Goal: Browse casually

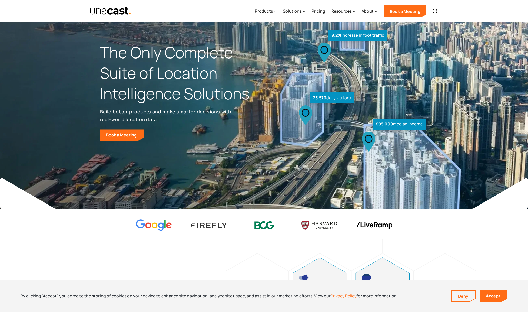
click at [129, 110] on p "Build better products and make smarter decisions with real-world location data." at bounding box center [166, 115] width 133 height 15
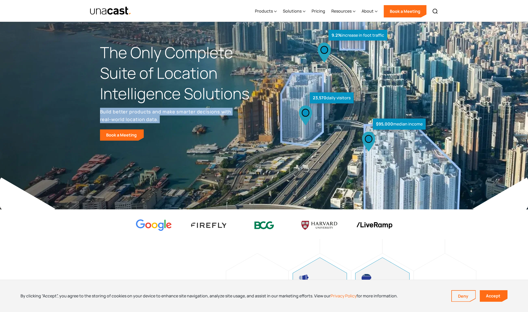
click at [129, 110] on p "Build better products and make smarter decisions with real-world location data." at bounding box center [166, 115] width 133 height 15
click at [134, 119] on p "Build better products and make smarter decisions with real-world location data." at bounding box center [166, 115] width 133 height 15
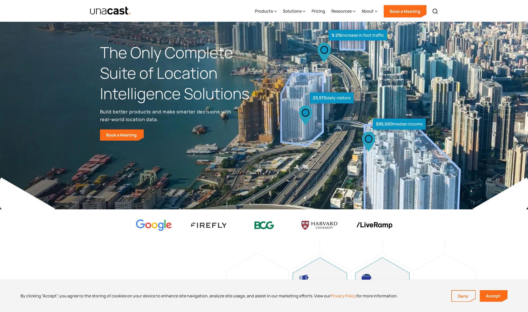
click at [158, 59] on h1 "The Only Complete Suite of Location Intelligence Solutions" at bounding box center [182, 72] width 164 height 61
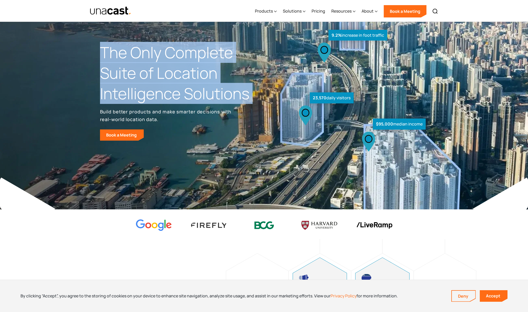
click at [158, 59] on h1 "The Only Complete Suite of Location Intelligence Solutions" at bounding box center [182, 72] width 164 height 61
